Goal: Task Accomplishment & Management: Manage account settings

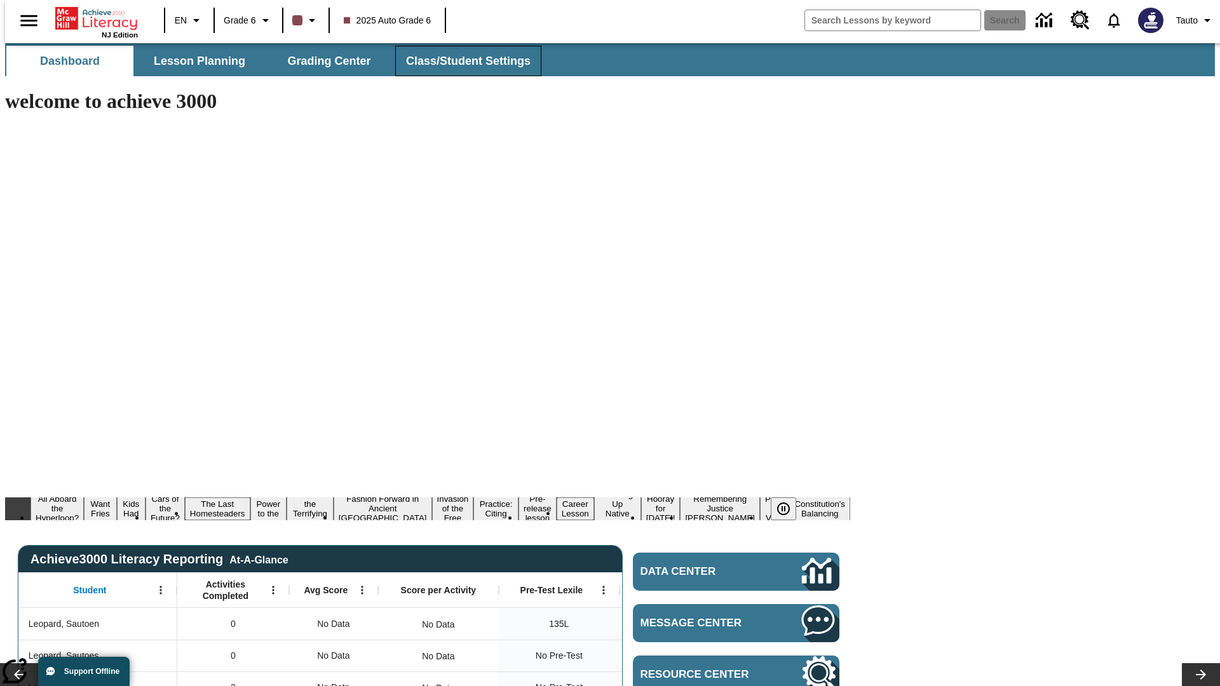
click at [461, 61] on span "Class/Student Settings" at bounding box center [468, 61] width 125 height 15
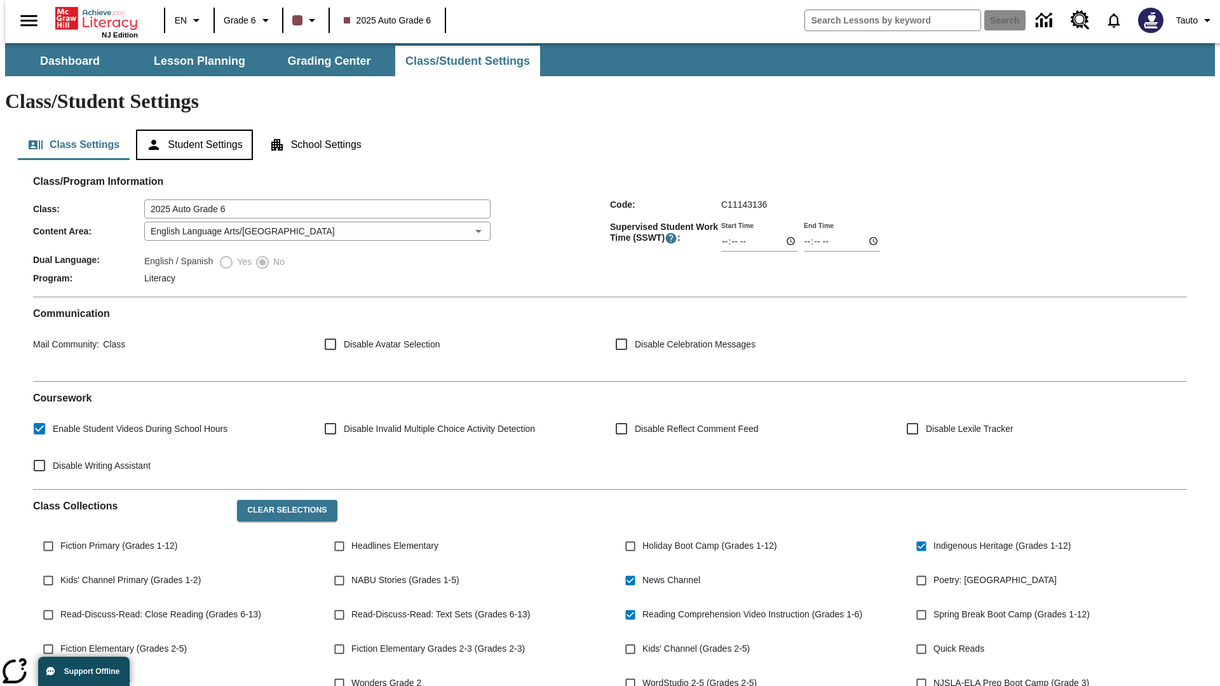
click at [191, 130] on button "Student Settings" at bounding box center [194, 145] width 116 height 30
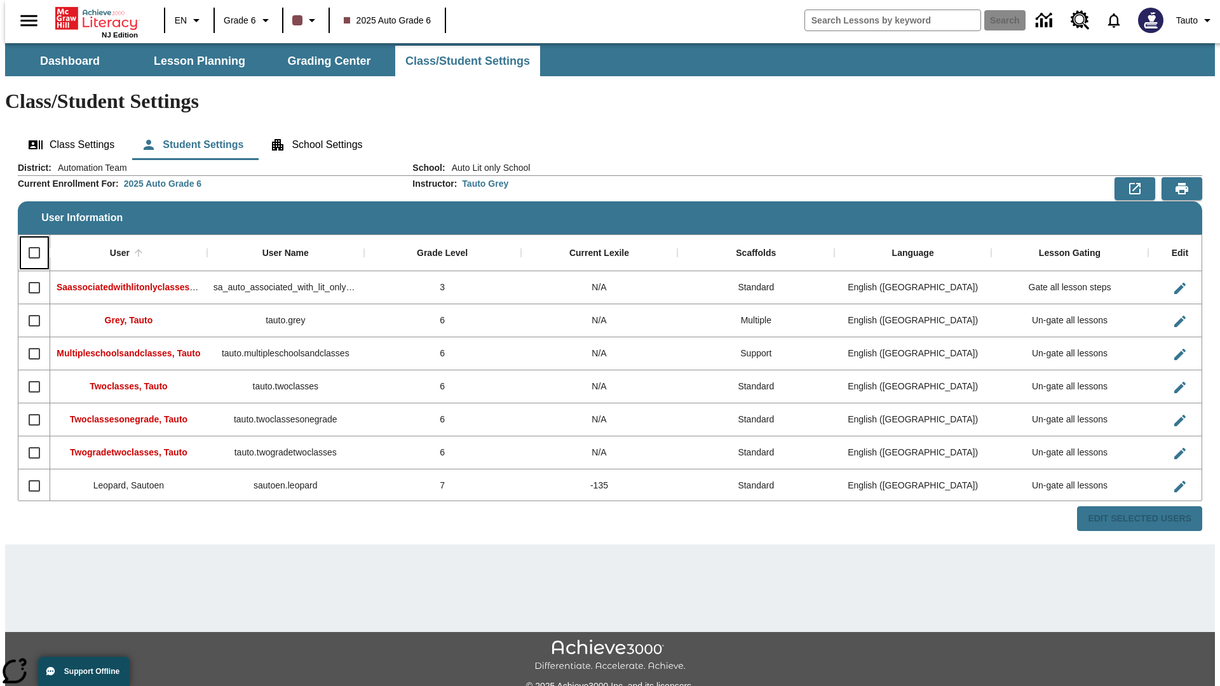
click at [29, 240] on input "Select all rows" at bounding box center [34, 253] width 27 height 27
checkbox input "true"
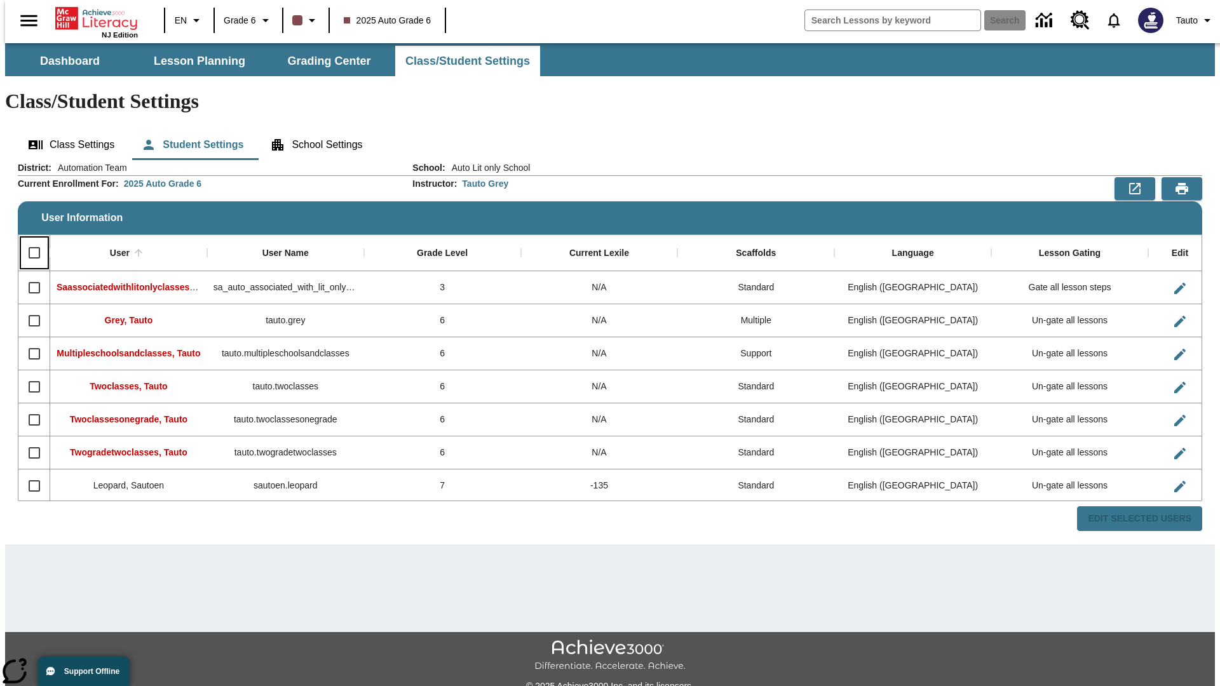
checkbox input "true"
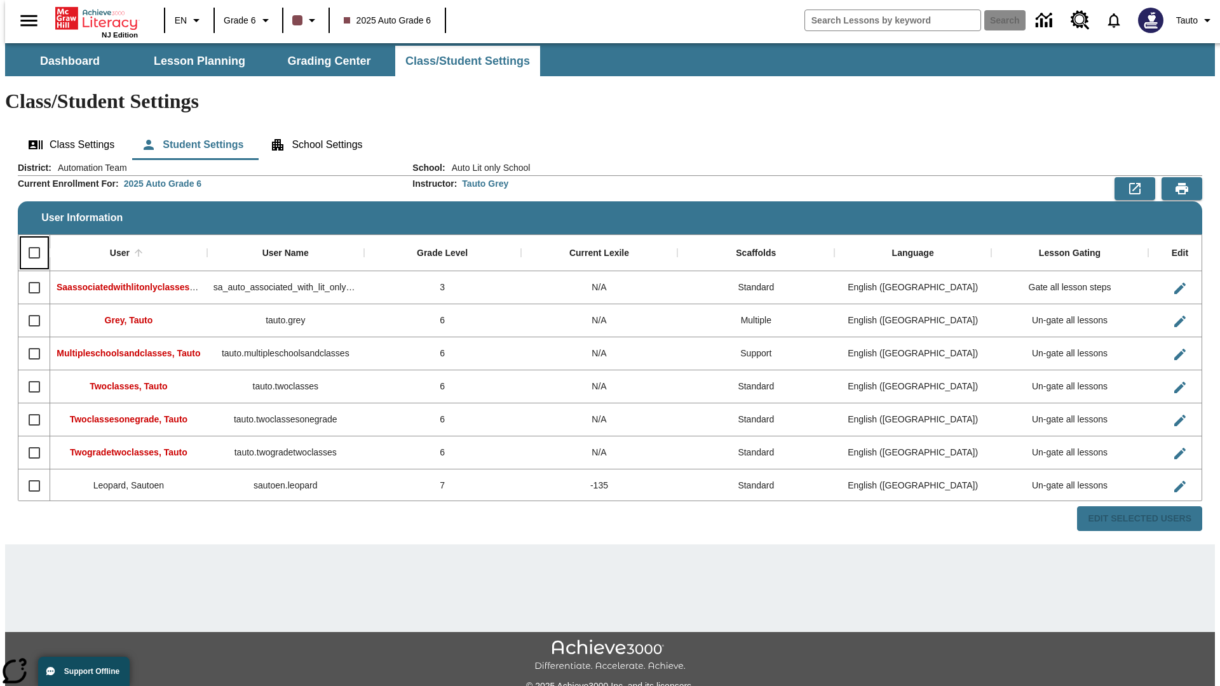
checkbox input "true"
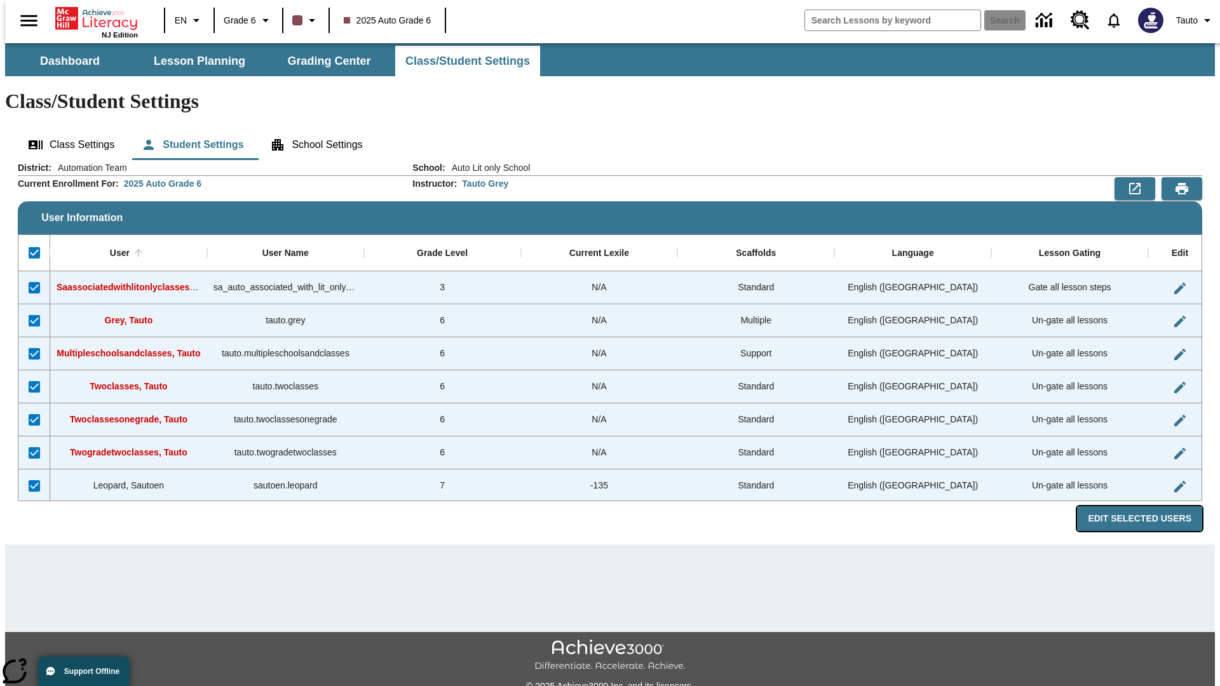
click at [1149, 506] on button "Edit Selected Users" at bounding box center [1139, 518] width 125 height 25
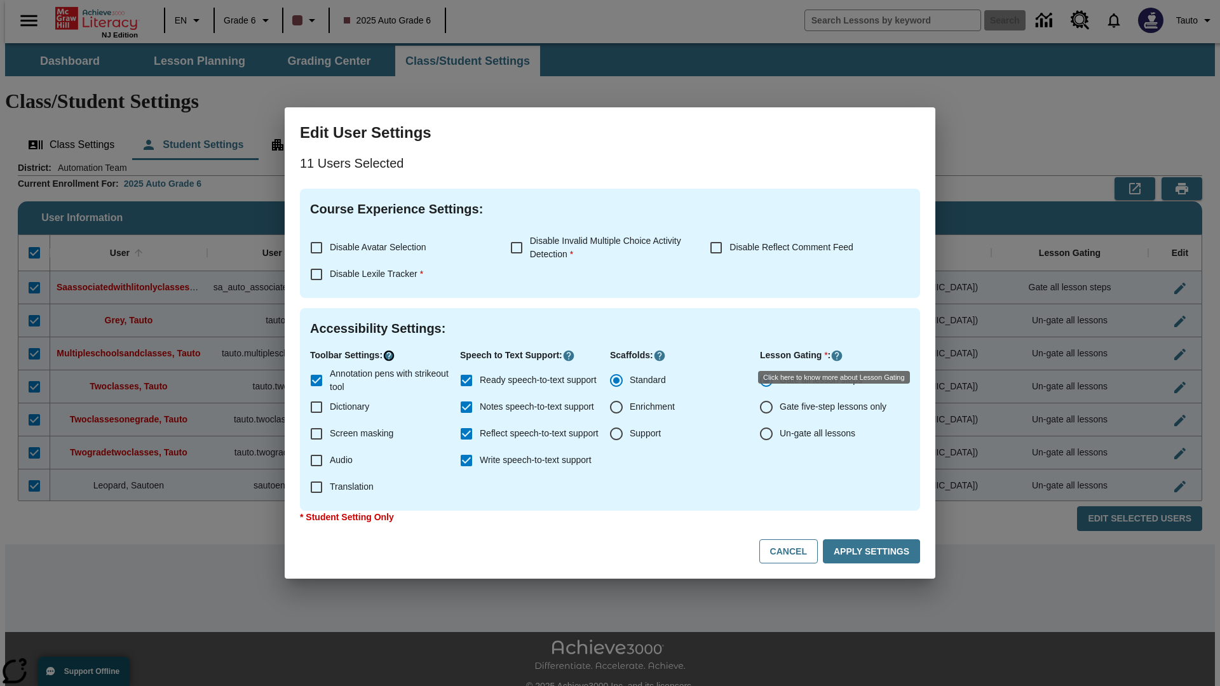
click at [391, 356] on icon "Click here to know more about" at bounding box center [388, 355] width 13 height 13
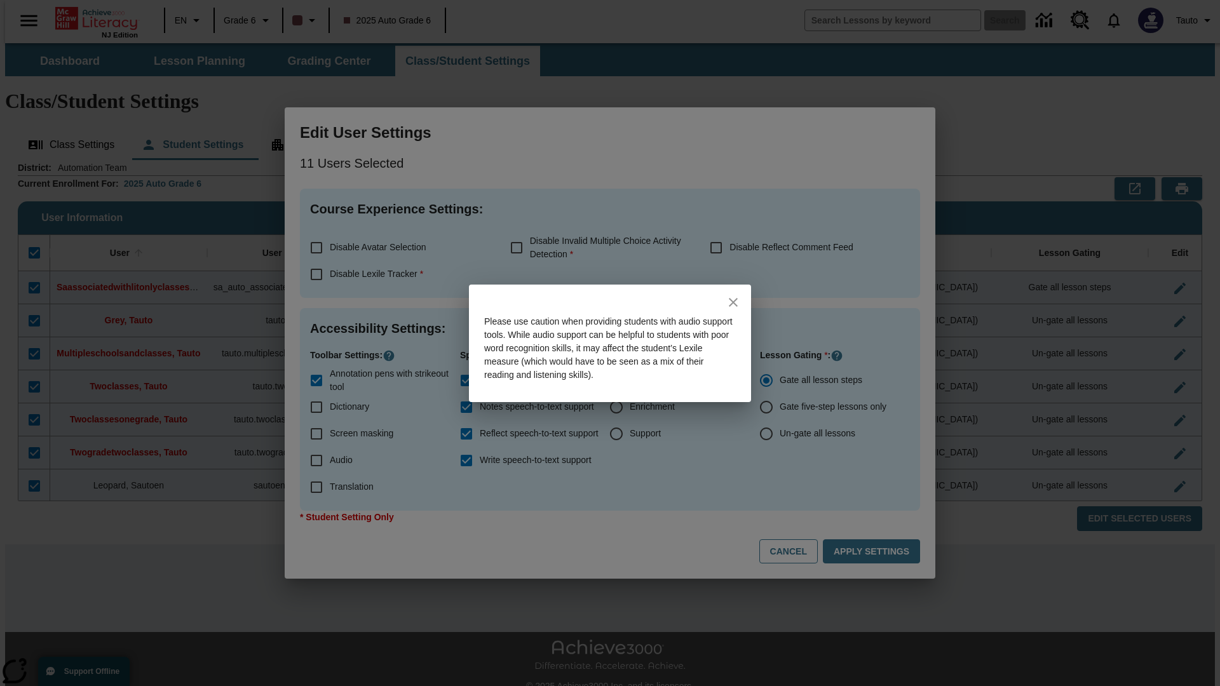
click at [733, 302] on icon "close" at bounding box center [733, 302] width 9 height 9
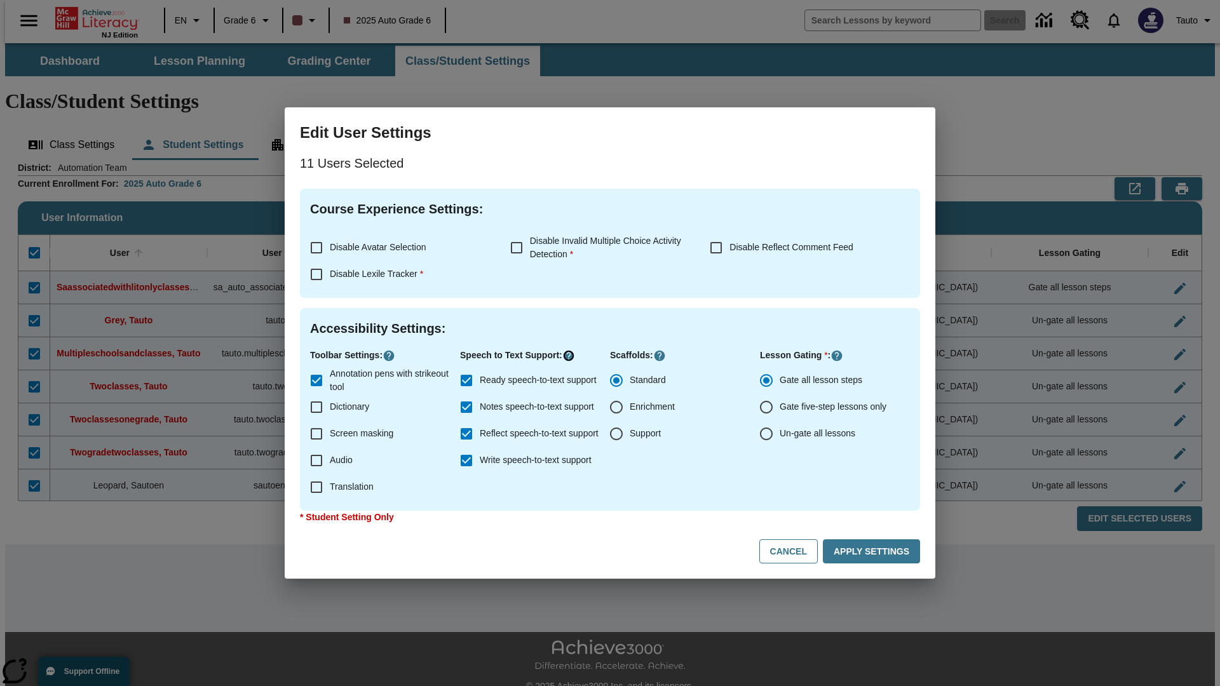
click at [572, 356] on icon "Click here to know more about" at bounding box center [568, 355] width 13 height 13
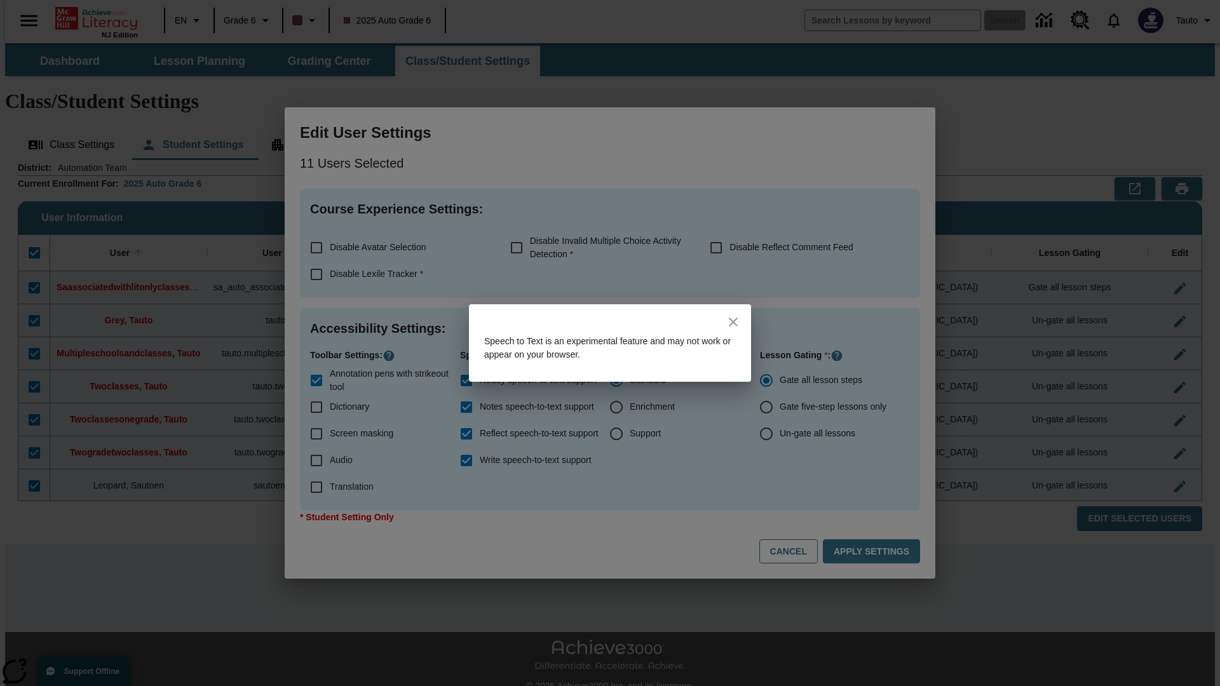
click at [733, 322] on icon "close" at bounding box center [733, 322] width 9 height 9
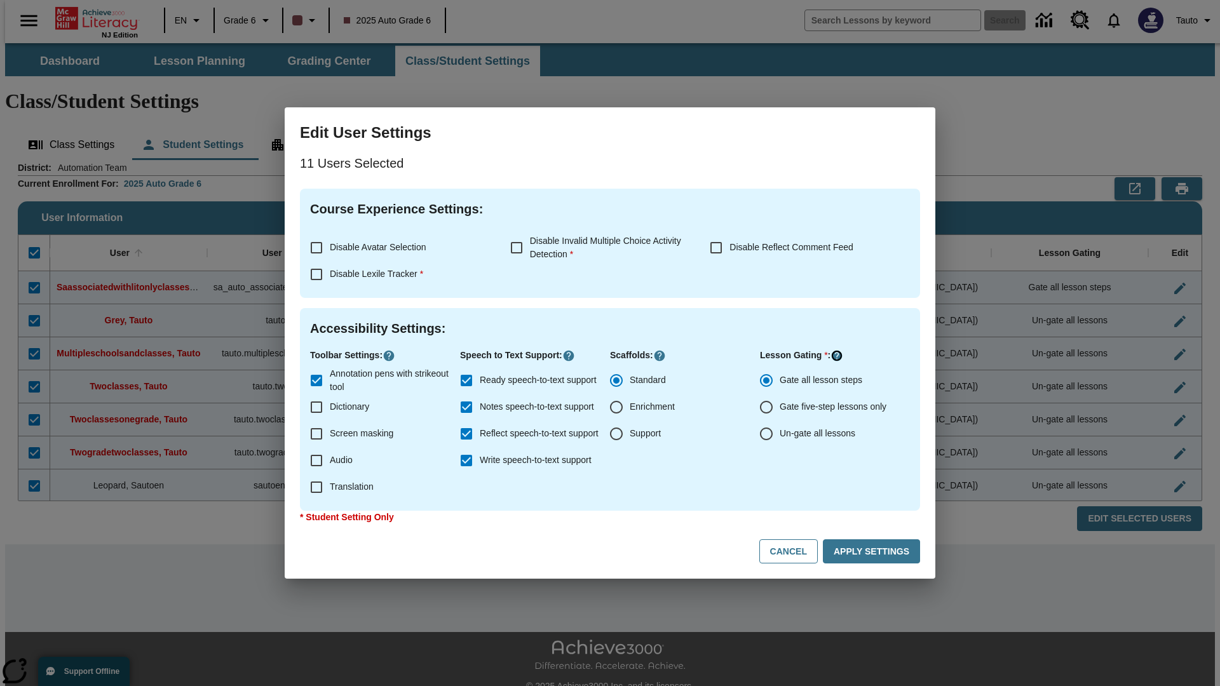
click at [838, 356] on icon "Click here to know more about" at bounding box center [836, 355] width 13 height 13
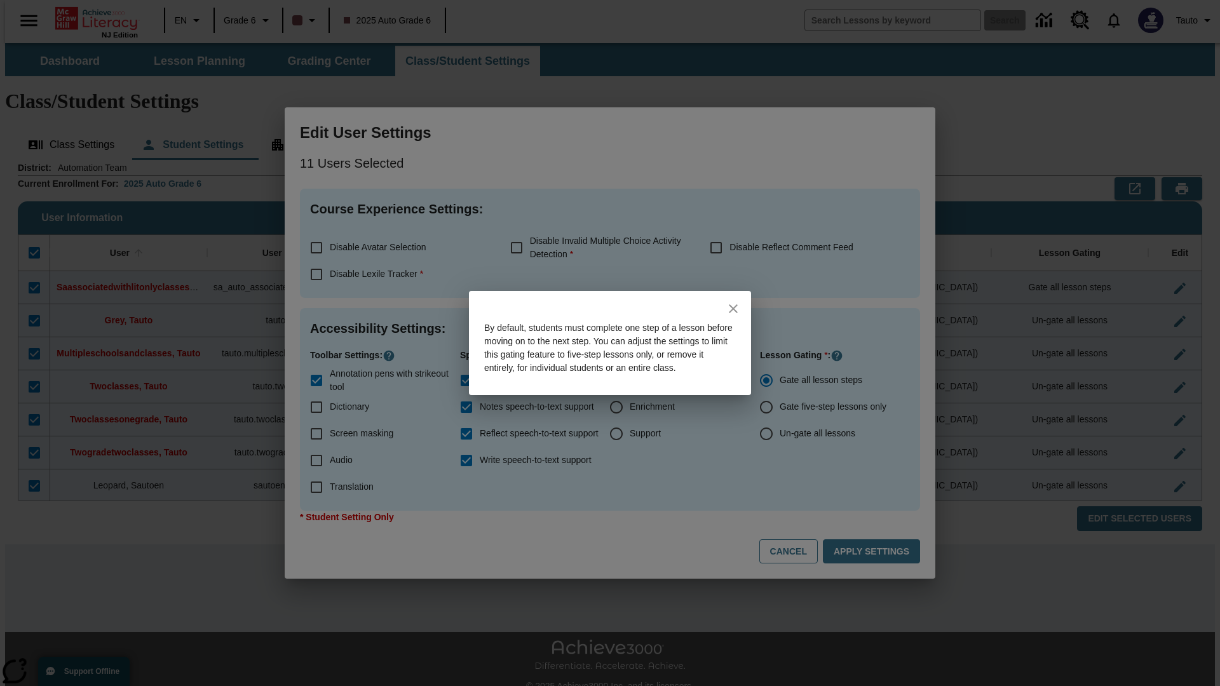
click at [733, 304] on icon "close" at bounding box center [733, 308] width 9 height 9
